Goal: Task Accomplishment & Management: Manage account settings

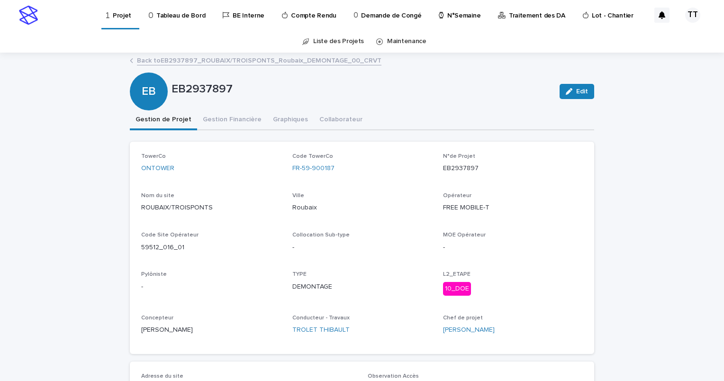
click at [176, 59] on link "Back to EB2937897_ROUBAIX/TROISPONTS_Roubaix_DEMONTAGE_00_CRVT" at bounding box center [259, 59] width 244 height 11
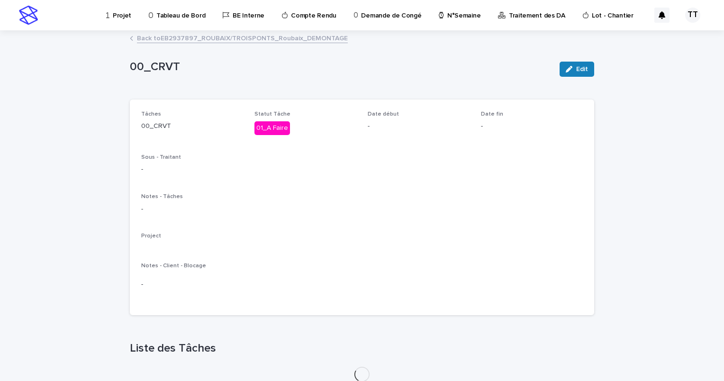
click at [180, 37] on link "Back to EB2937897_ROUBAIX/TROISPONTS_Roubaix_DEMONTAGE" at bounding box center [242, 37] width 211 height 11
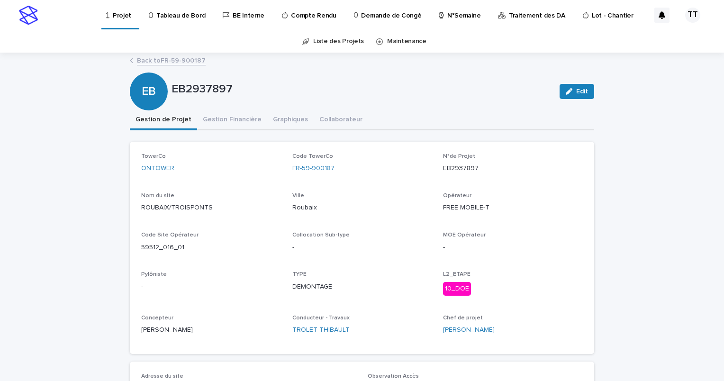
click at [191, 62] on link "Back to FR-59-900187" at bounding box center [171, 59] width 69 height 11
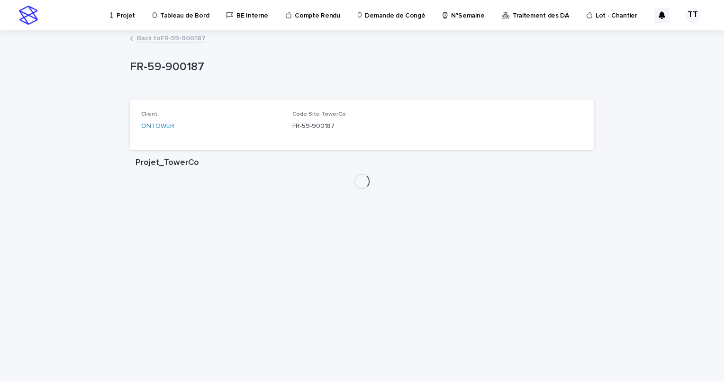
click at [160, 39] on link "Back to FR-59-900187" at bounding box center [171, 37] width 69 height 11
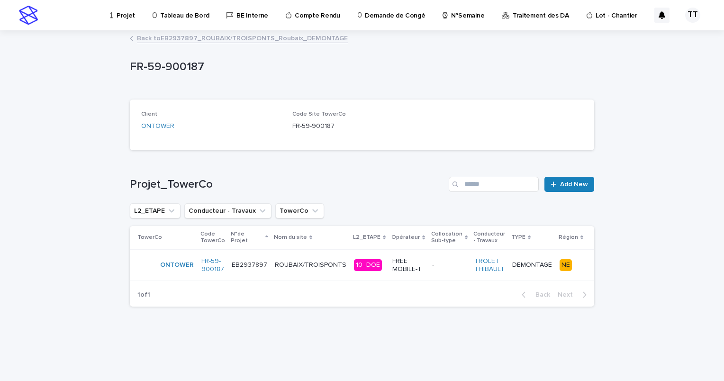
click at [160, 35] on link "Back to EB2937897_ROUBAIX/TROISPONTS_Roubaix_DEMONTAGE" at bounding box center [242, 37] width 211 height 11
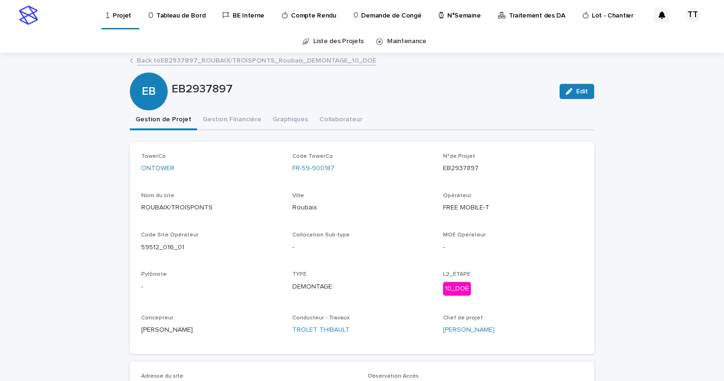
click at [166, 61] on link "Back to EB2937897_ROUBAIX/TROISPONTS_Roubaix_DEMONTAGE_10_DOE" at bounding box center [256, 59] width 239 height 11
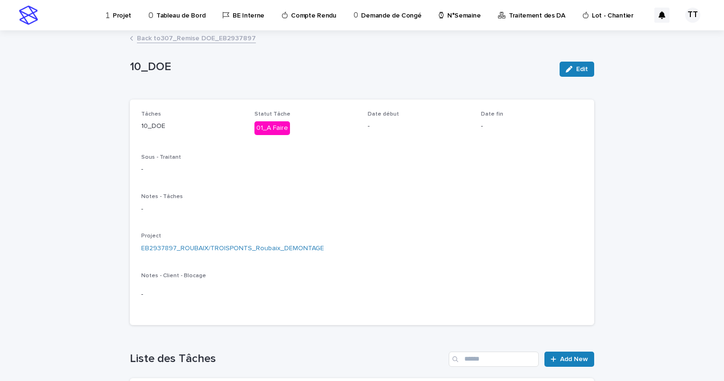
click at [165, 41] on link "Back to 307_Remise DOE_EB2937897" at bounding box center [196, 37] width 119 height 11
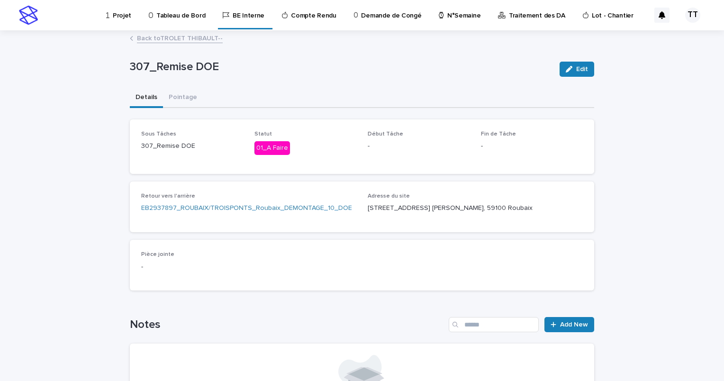
click at [165, 41] on link "Back to TROLET THIBAULT--" at bounding box center [180, 37] width 86 height 11
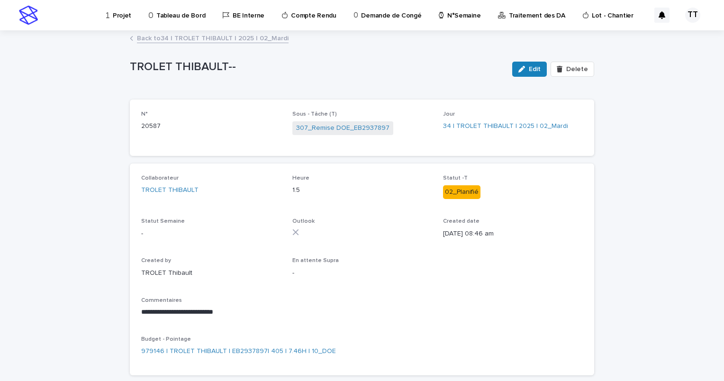
click at [165, 41] on link "Back to 34 | TROLET THIBAULT | 2025 | 02_Mardi" at bounding box center [213, 37] width 152 height 11
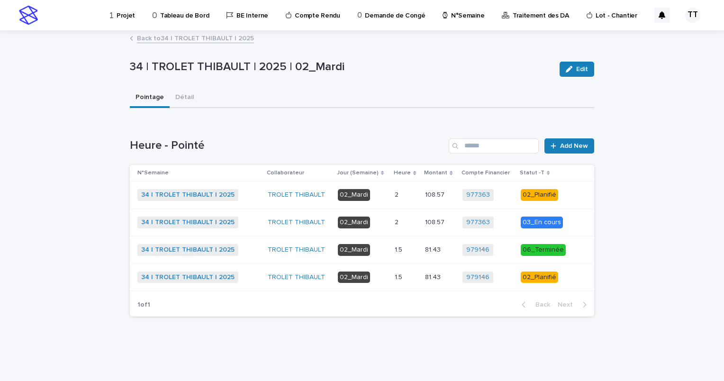
click at [166, 40] on link "Back to 34 | TROLET THIBAULT | 2025" at bounding box center [195, 37] width 117 height 11
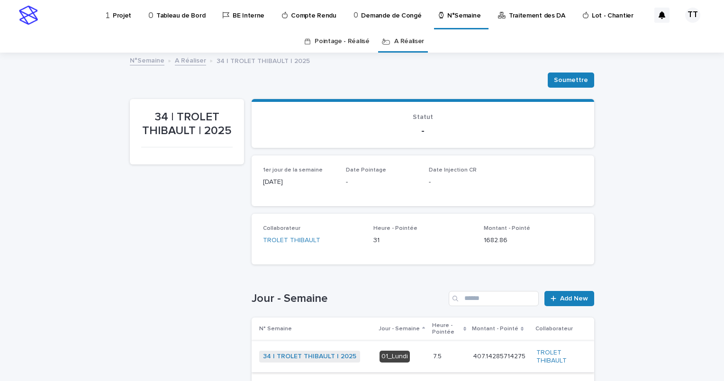
scroll to position [142, 0]
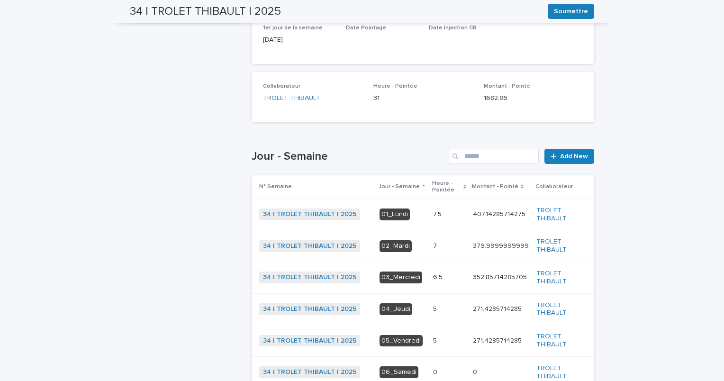
click at [433, 242] on p at bounding box center [449, 246] width 32 height 8
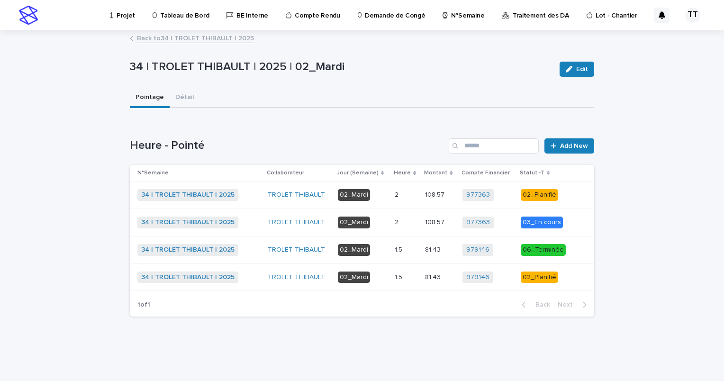
click at [423, 279] on td "81.43 81.43" at bounding box center [439, 276] width 37 height 27
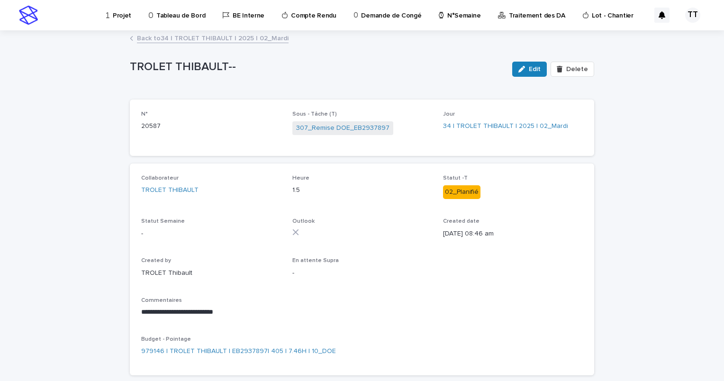
click at [222, 37] on link "Back to 34 | TROLET THIBAULT | 2025 | 02_Mardi" at bounding box center [213, 37] width 152 height 11
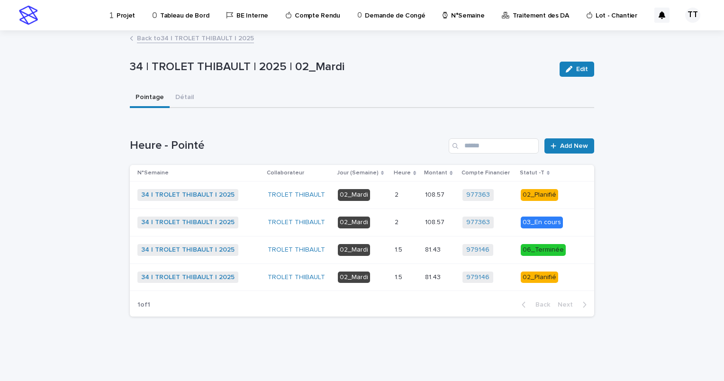
click at [508, 280] on div "979146 + 0" at bounding box center [487, 277] width 51 height 12
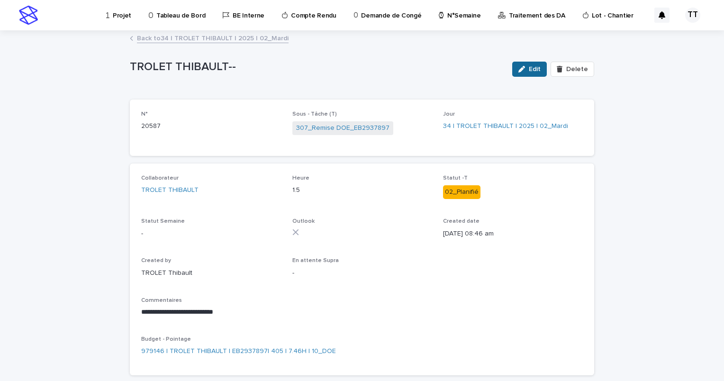
click at [521, 73] on button "Edit" at bounding box center [529, 69] width 35 height 15
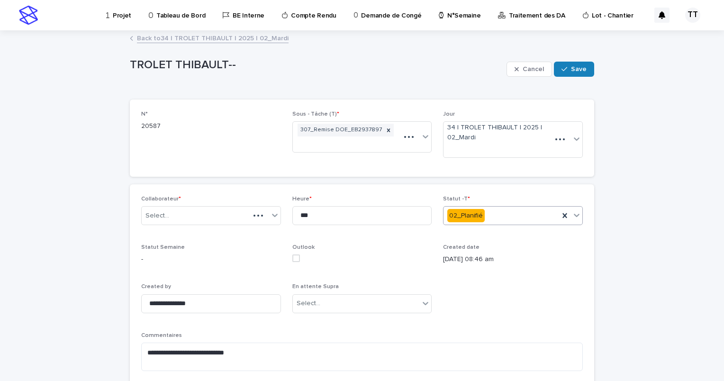
click at [524, 220] on div "02_Planifié" at bounding box center [501, 216] width 116 height 16
click at [571, 68] on span "Save" at bounding box center [579, 69] width 16 height 7
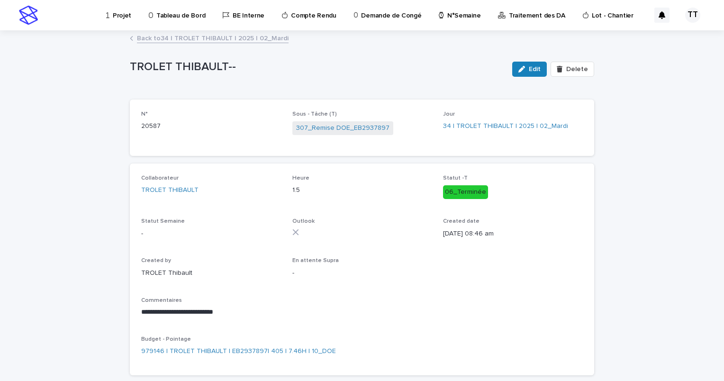
click at [148, 40] on link "Back to 34 | TROLET THIBAULT | 2025 | 02_Mardi" at bounding box center [213, 37] width 152 height 11
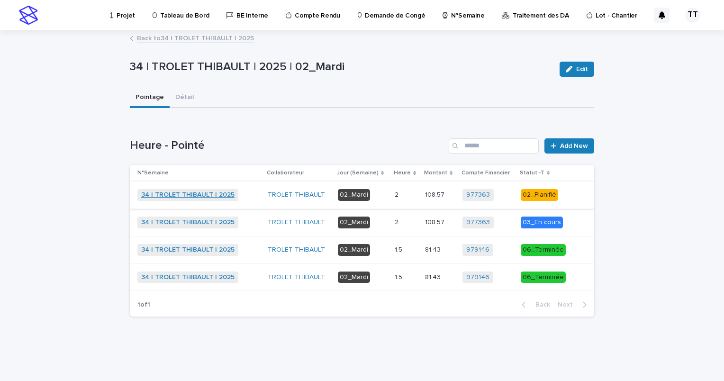
drag, startPoint x: 195, startPoint y: 163, endPoint x: 214, endPoint y: 195, distance: 37.1
drag, startPoint x: 214, startPoint y: 195, endPoint x: 509, endPoint y: 343, distance: 330.5
click at [511, 345] on div "Loading... Saving… Loading... Saving… 34 | TROLET THIBAULT | 2025 | 02_Mardi Ed…" at bounding box center [362, 194] width 474 height 326
click at [413, 195] on p at bounding box center [406, 195] width 23 height 8
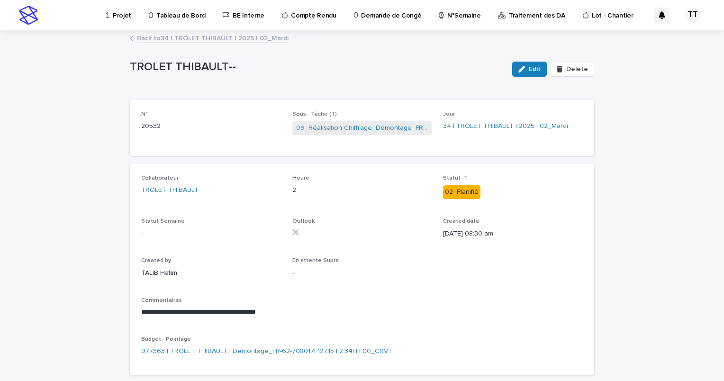
click at [224, 36] on link "Back to 34 | TROLET THIBAULT | 2025 | 02_Mardi" at bounding box center [213, 37] width 152 height 11
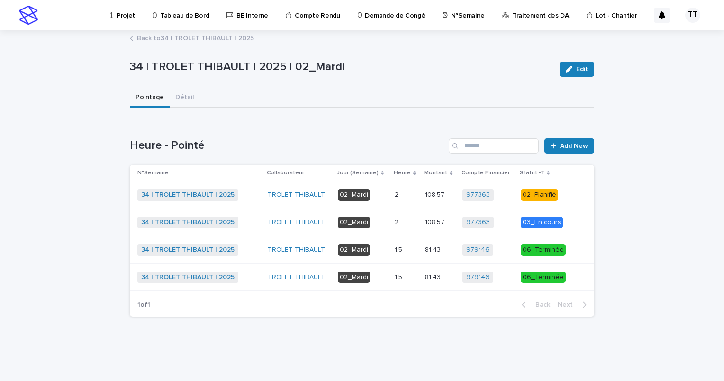
click at [226, 36] on link "Back to 34 | TROLET THIBAULT | 2025" at bounding box center [195, 37] width 117 height 11
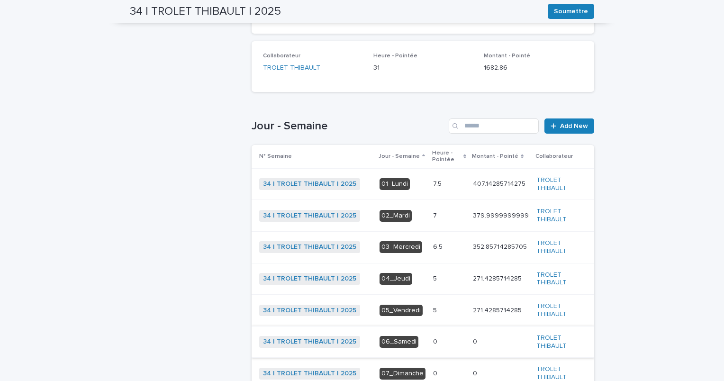
scroll to position [260, 0]
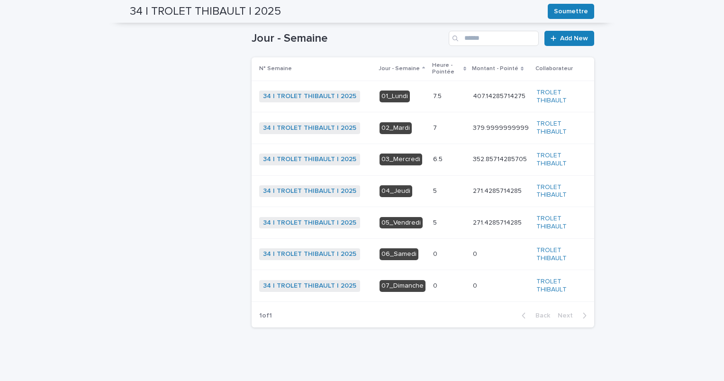
click at [437, 216] on div "5 5" at bounding box center [449, 223] width 32 height 16
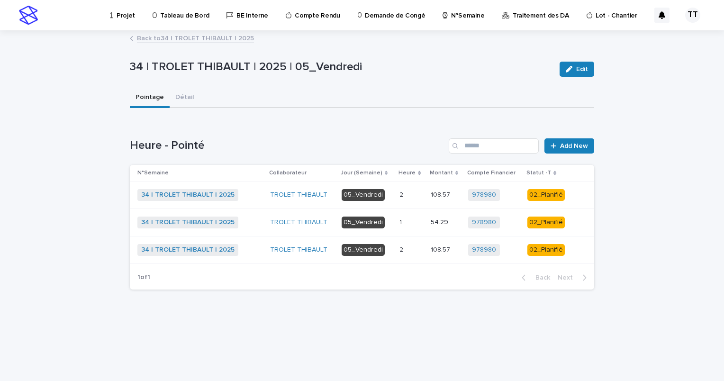
click at [415, 200] on div "2 2" at bounding box center [410, 195] width 23 height 16
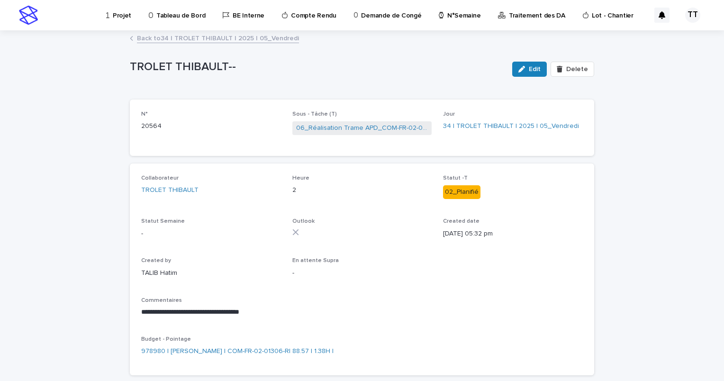
scroll to position [47, 0]
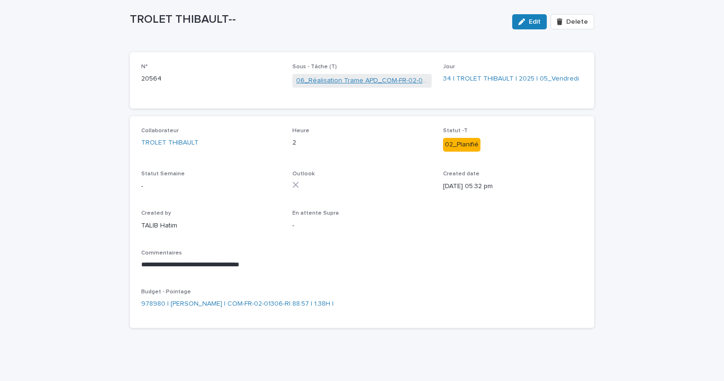
click at [343, 81] on link "06_Réalisation Trame APD_COM-FR-02-01306-R" at bounding box center [362, 81] width 132 height 10
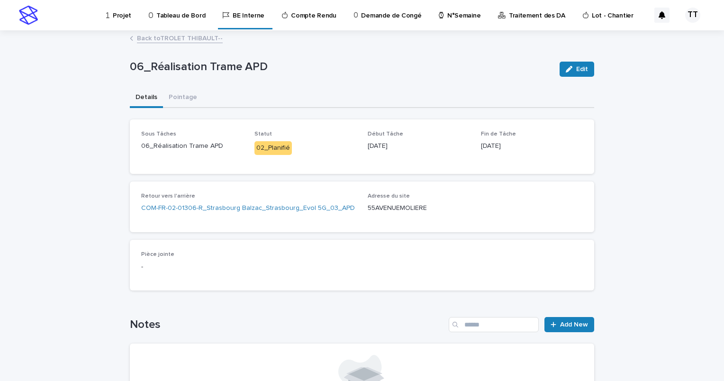
click at [83, 145] on div "Loading... Saving… Loading... Saving… 06_Réalisation Trame APD Edit 06_Réalisat…" at bounding box center [362, 269] width 724 height 476
click at [193, 212] on link "COM-FR-02-01306-R_Strasbourg Balzac_Strasbourg_Evol 5G_03_APD" at bounding box center [248, 208] width 214 height 10
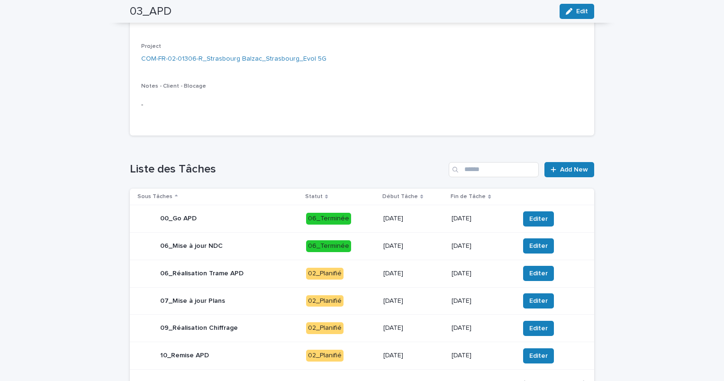
scroll to position [47, 0]
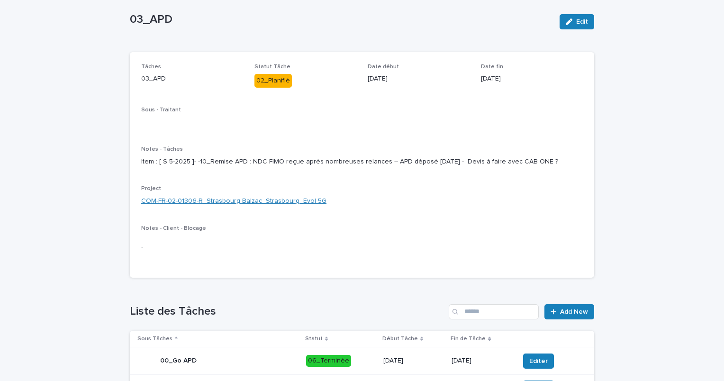
click at [259, 206] on link "COM-FR-02-01306-R_Strasbourg Balzac_Strasbourg_Evol 5G" at bounding box center [233, 201] width 185 height 10
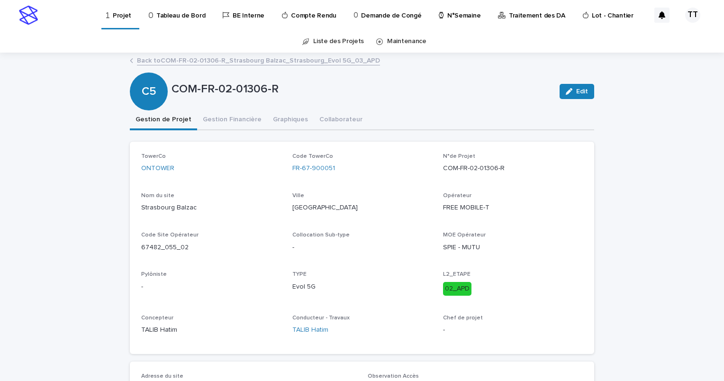
drag, startPoint x: 238, startPoint y: 271, endPoint x: 226, endPoint y: 273, distance: 11.9
click at [239, 272] on p "Pylôniste" at bounding box center [211, 274] width 140 height 7
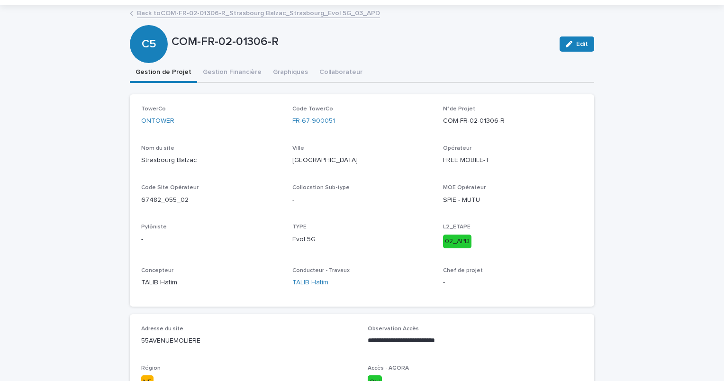
click at [203, 11] on link "Back to COM-FR-02-01306-R_Strasbourg Balzac_Strasbourg_Evol 5G_03_APD" at bounding box center [258, 12] width 243 height 11
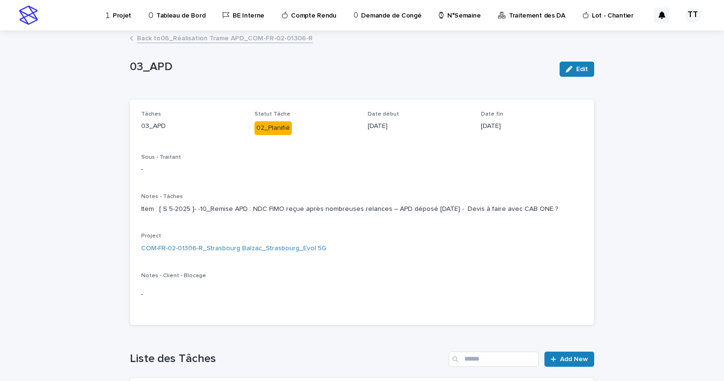
click at [175, 42] on link "Back to 06_Réalisation Trame APD_COM-FR-02-01306-R" at bounding box center [225, 37] width 176 height 11
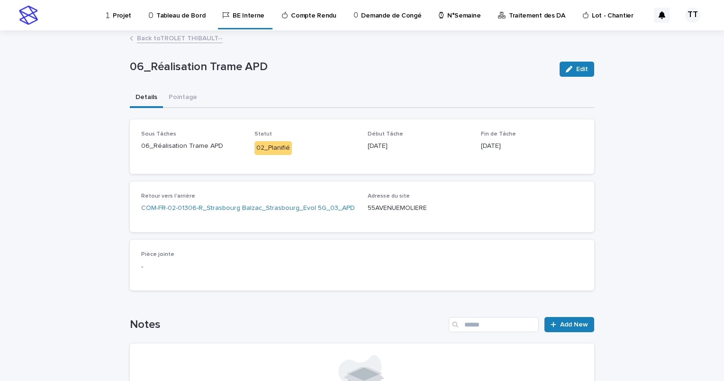
click at [174, 38] on link "Back to TROLET THIBAULT--" at bounding box center [180, 37] width 86 height 11
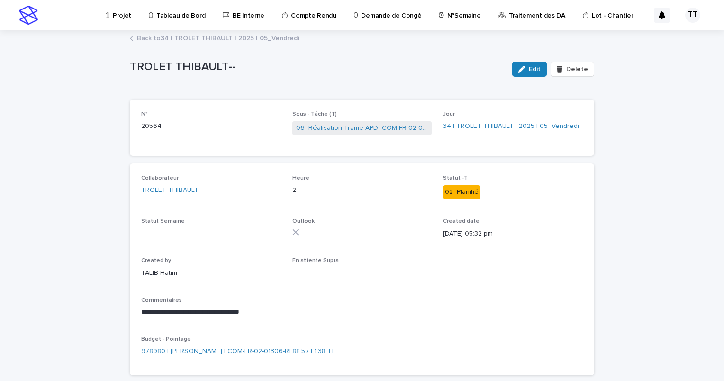
click at [166, 38] on link "Back to 34 | TROLET THIBAULT | 2025 | 05_Vendredi" at bounding box center [218, 37] width 162 height 11
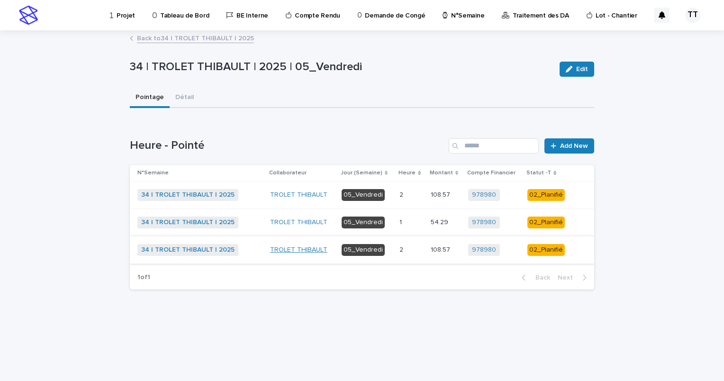
click at [298, 249] on link "TROLET THIBAULT" at bounding box center [298, 250] width 57 height 8
click at [406, 250] on p at bounding box center [410, 250] width 23 height 8
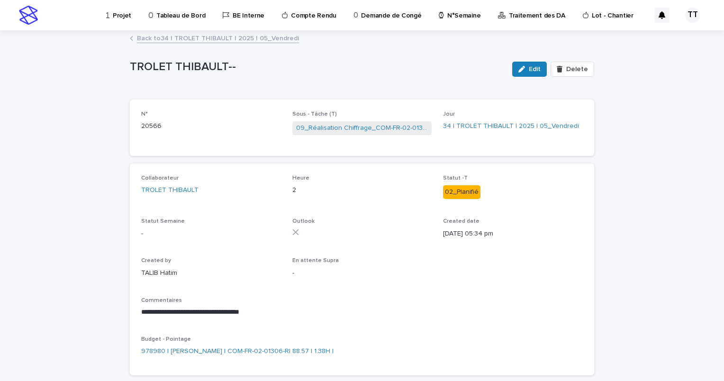
scroll to position [47, 0]
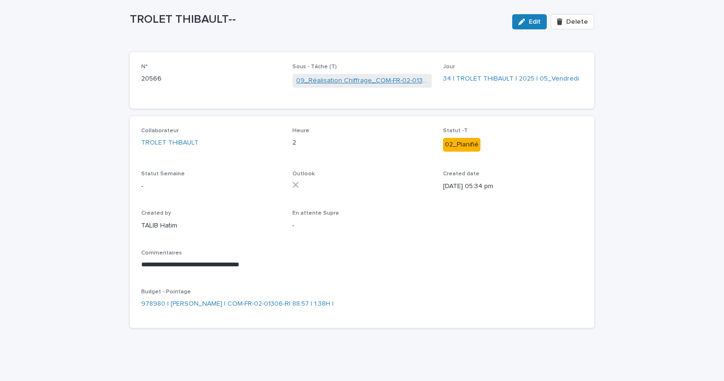
click at [356, 80] on link "09_Réalisation Chiffrage_COM-FR-02-01306-R" at bounding box center [362, 81] width 132 height 10
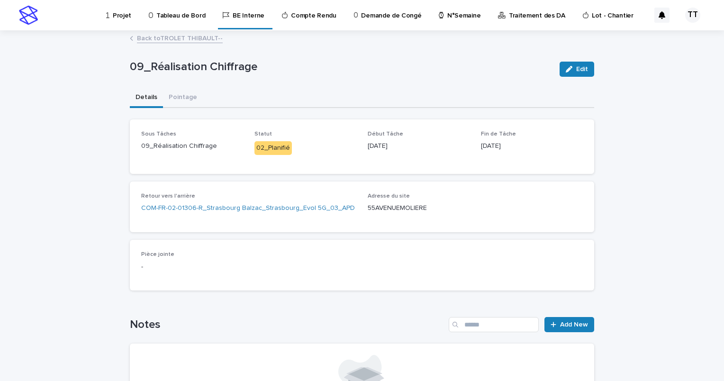
click at [139, 36] on link "Back to TROLET THIBAULT--" at bounding box center [180, 37] width 86 height 11
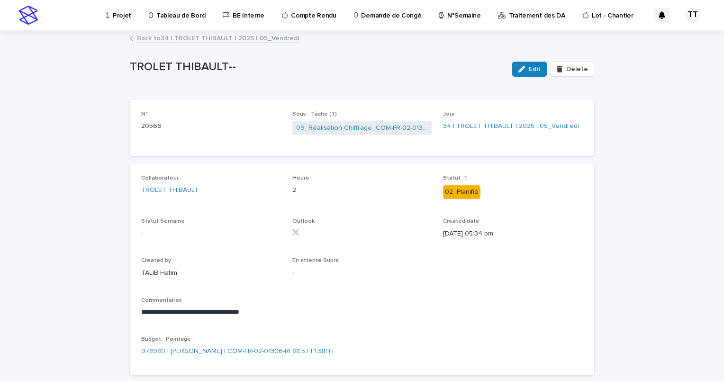
click at [227, 34] on link "Back to 34 | TROLET THIBAULT | 2025 | 05_Vendredi" at bounding box center [218, 37] width 162 height 11
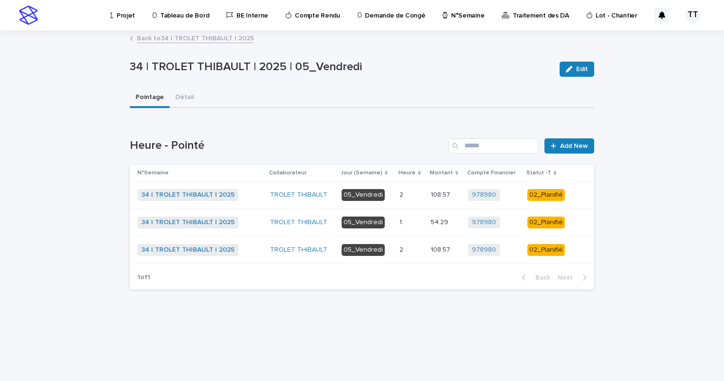
click at [411, 193] on p at bounding box center [410, 195] width 23 height 8
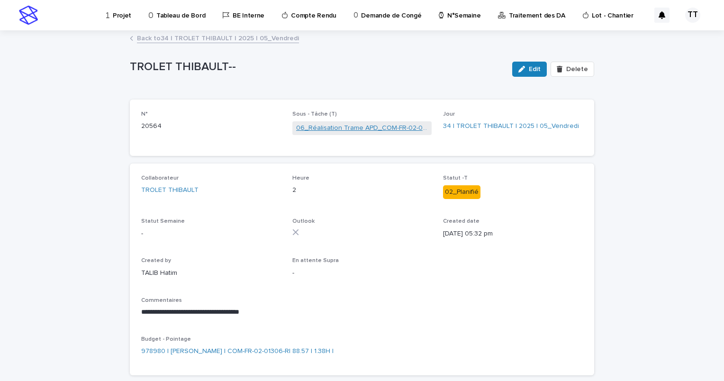
click at [334, 126] on link "06_Réalisation Trame APD_COM-FR-02-01306-R" at bounding box center [362, 128] width 132 height 10
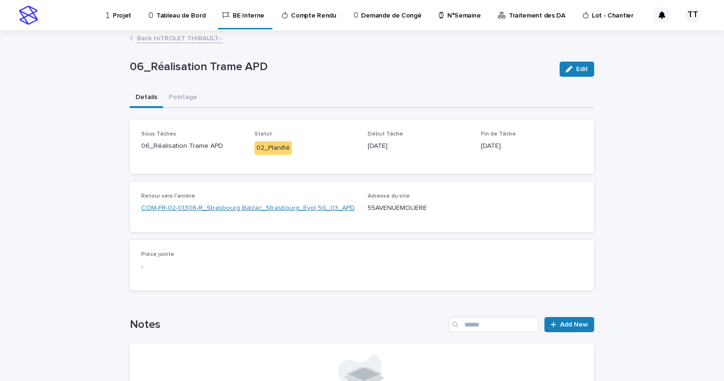
click at [272, 208] on link "COM-FR-02-01306-R_Strasbourg Balzac_Strasbourg_Evol 5G_03_APD" at bounding box center [248, 208] width 214 height 10
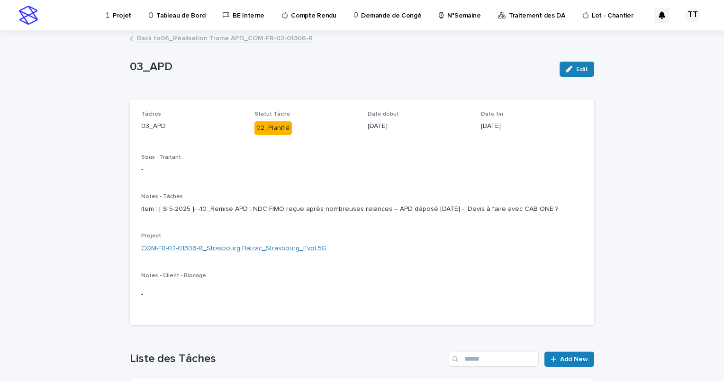
click at [263, 253] on link "COM-FR-02-01306-R_Strasbourg Balzac_Strasbourg_Evol 5G" at bounding box center [233, 249] width 185 height 10
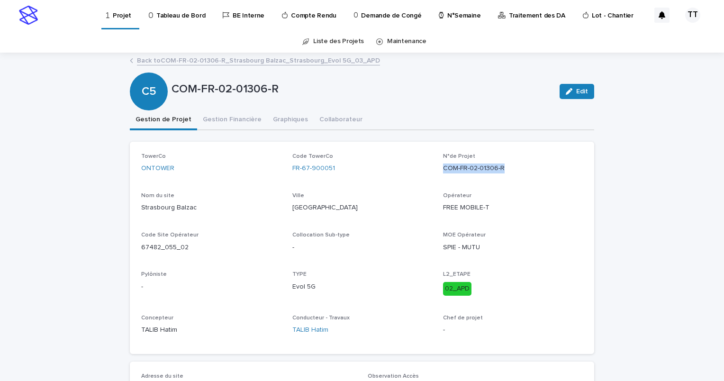
drag, startPoint x: 436, startPoint y: 166, endPoint x: 541, endPoint y: 164, distance: 105.7
click at [541, 164] on div "TowerCo ONTOWER Code TowerCo FR-67-900051 N°de Projet COM-FR-02-01306-R Nom du …" at bounding box center [362, 247] width 442 height 189
copy p "COM-FR-02-01306-R"
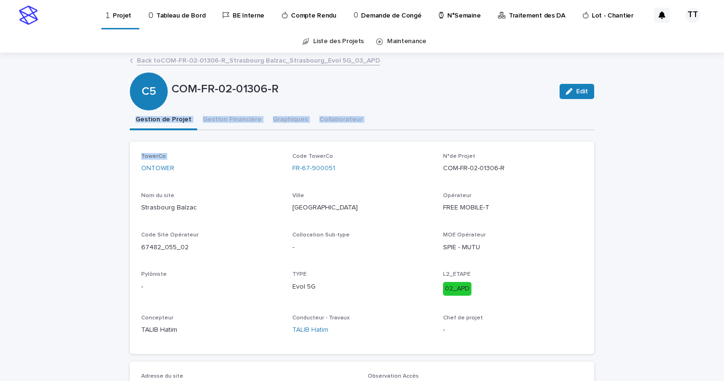
drag, startPoint x: 51, startPoint y: 73, endPoint x: -240, endPoint y: 180, distance: 310.4
click at [0, 180] on html "**********" at bounding box center [362, 190] width 724 height 381
click at [401, 200] on div "Ville [GEOGRAPHIC_DATA]" at bounding box center [362, 206] width 140 height 28
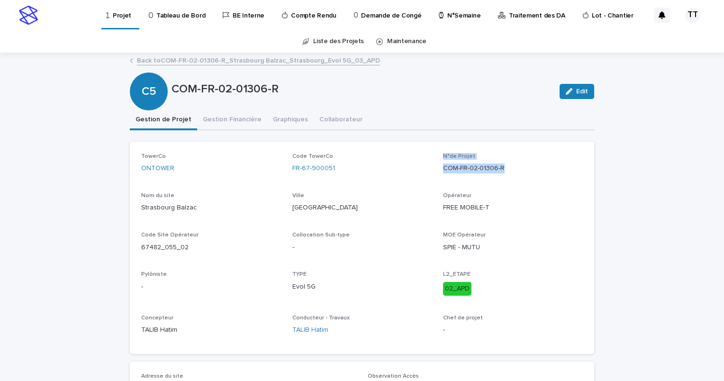
drag, startPoint x: 432, startPoint y: 168, endPoint x: 550, endPoint y: 167, distance: 118.0
click at [550, 167] on div "TowerCo ONTOWER Code TowerCo FR-67-900051 N°de Projet COM-FR-02-01306-R Nom du …" at bounding box center [362, 247] width 442 height 189
click at [507, 169] on p "COM-FR-02-01306-R" at bounding box center [513, 168] width 140 height 10
click at [498, 171] on p "COM-FR-02-01306-R" at bounding box center [513, 168] width 140 height 10
drag, startPoint x: 502, startPoint y: 169, endPoint x: 440, endPoint y: 171, distance: 61.6
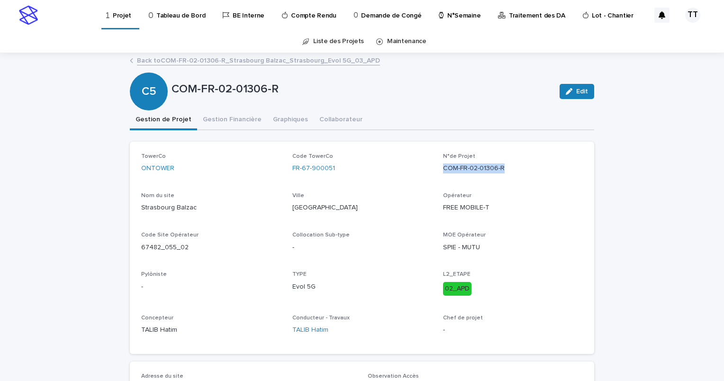
click at [443, 171] on p "COM-FR-02-01306-R" at bounding box center [513, 168] width 140 height 10
copy p "COM-FR-02-01306-R"
